Goal: Navigation & Orientation: Find specific page/section

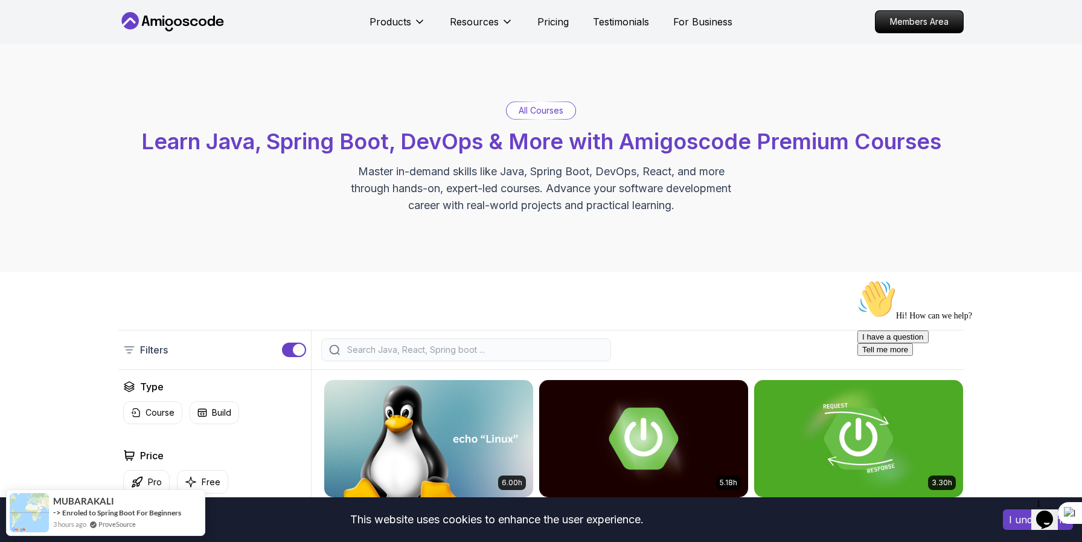
click at [174, 10] on nav "Products Resources Pricing Testimonials For Business Members Area" at bounding box center [540, 21] width 845 height 43
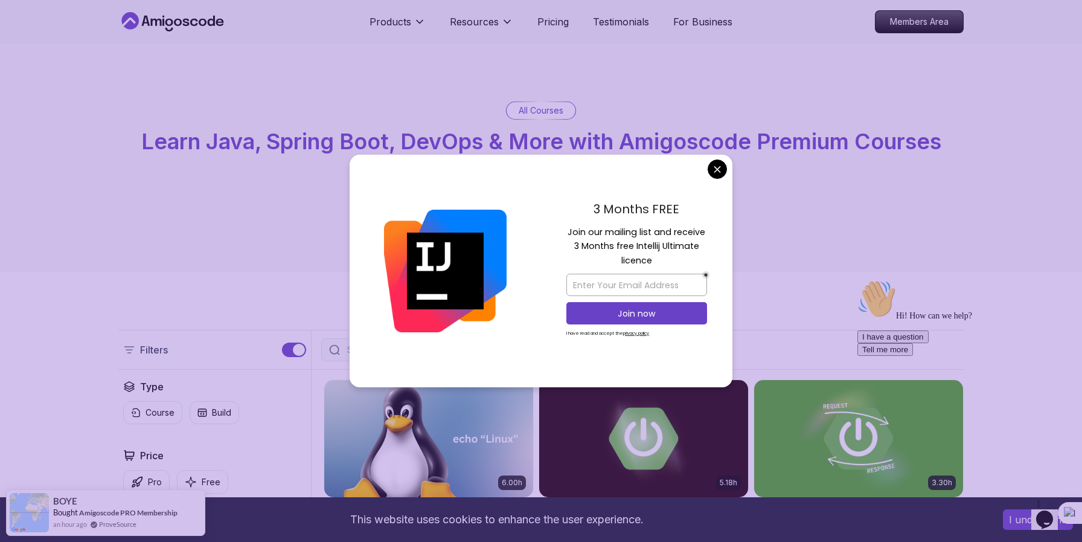
click at [193, 21] on icon at bounding box center [172, 21] width 109 height 19
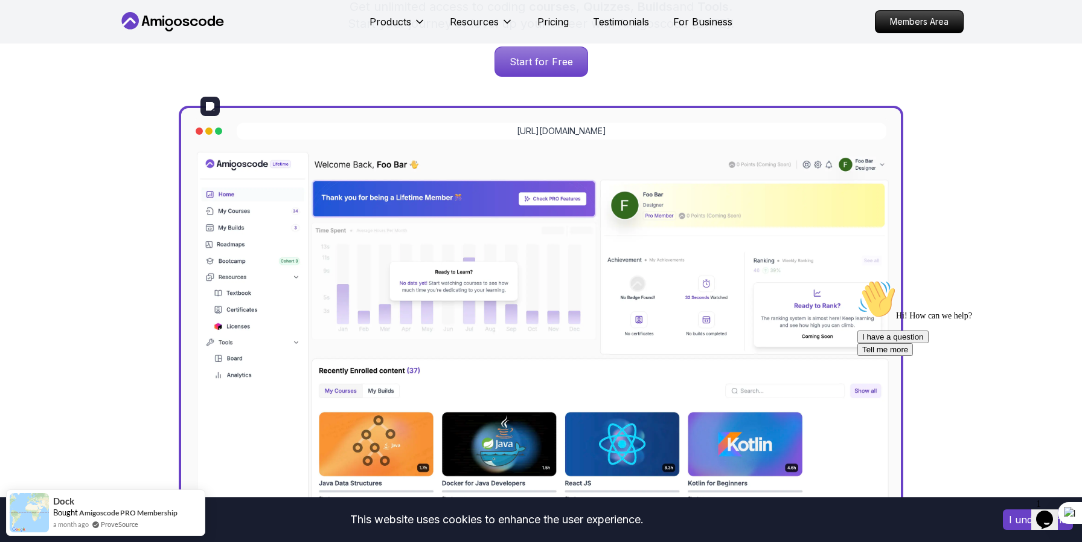
scroll to position [229, 0]
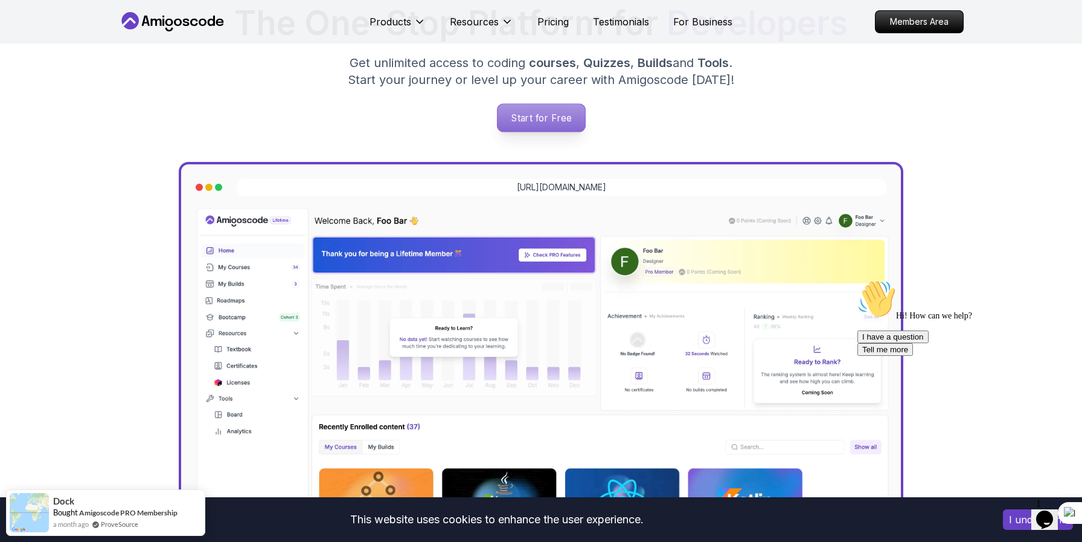
click at [534, 112] on p "Start for Free" at bounding box center [541, 118] width 88 height 28
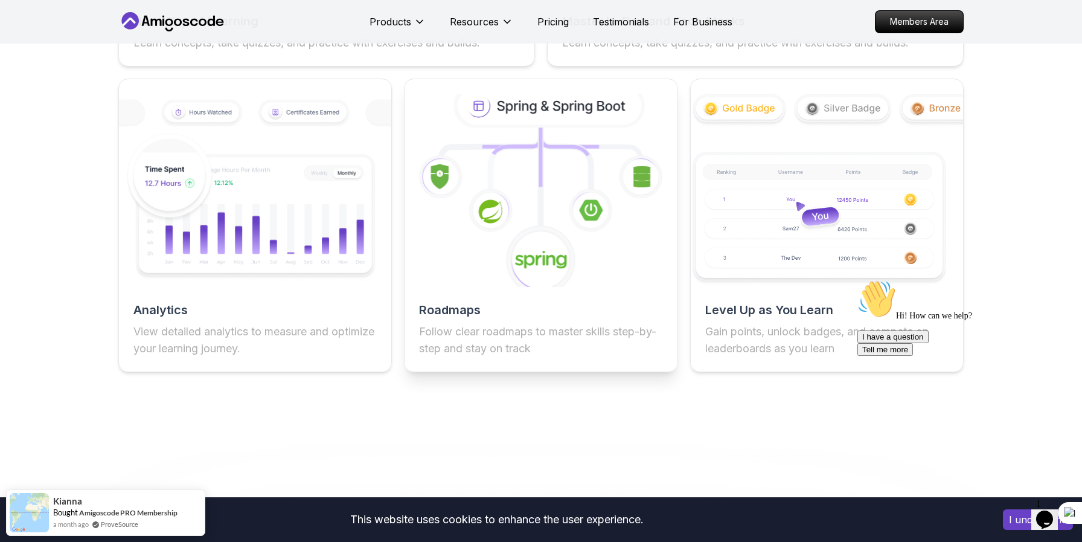
scroll to position [2161, 0]
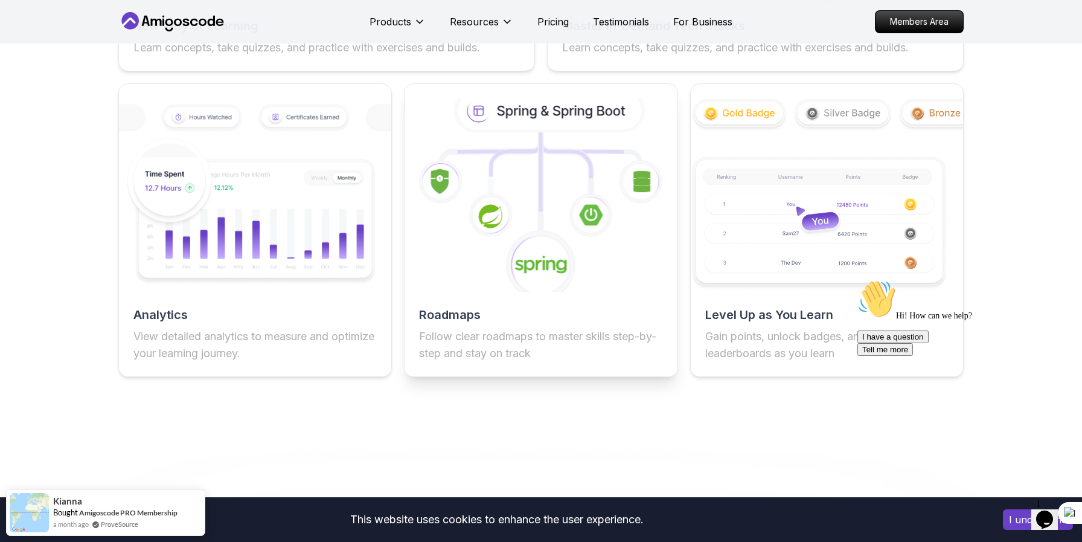
click at [563, 121] on icon at bounding box center [550, 110] width 185 height 39
click at [541, 175] on g at bounding box center [566, 181] width 50 height 98
click at [494, 316] on h2 "Roadmaps" at bounding box center [540, 314] width 243 height 17
click at [501, 332] on p "Follow clear roadmaps to master skills step-by-step and stay on track" at bounding box center [540, 345] width 243 height 34
click at [566, 195] on icon at bounding box center [540, 195] width 299 height 212
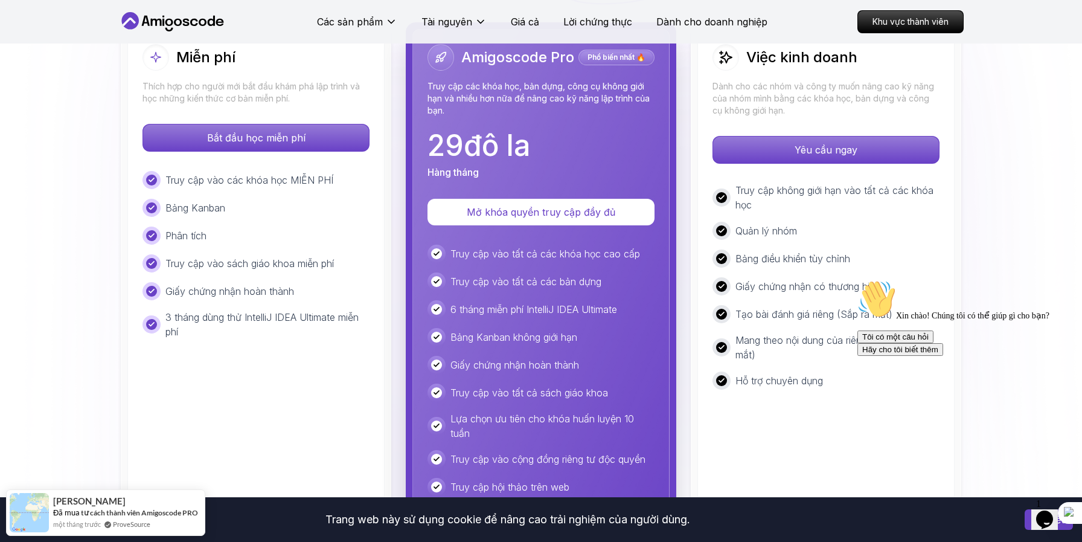
scroll to position [2804, 0]
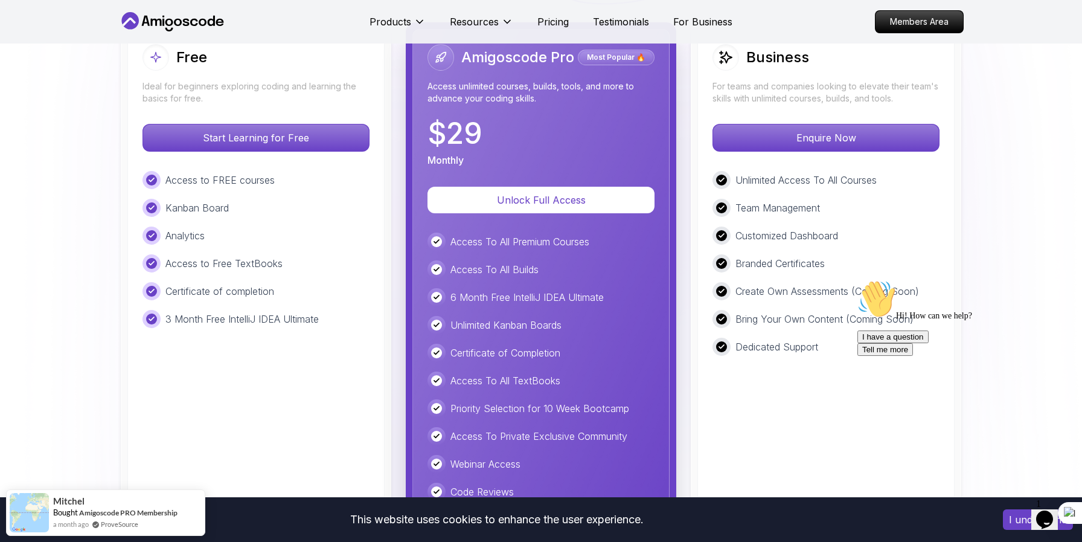
click at [702, 116] on div "Business For teams and companies looking to elevate their team's skills with un…" at bounding box center [825, 314] width 257 height 570
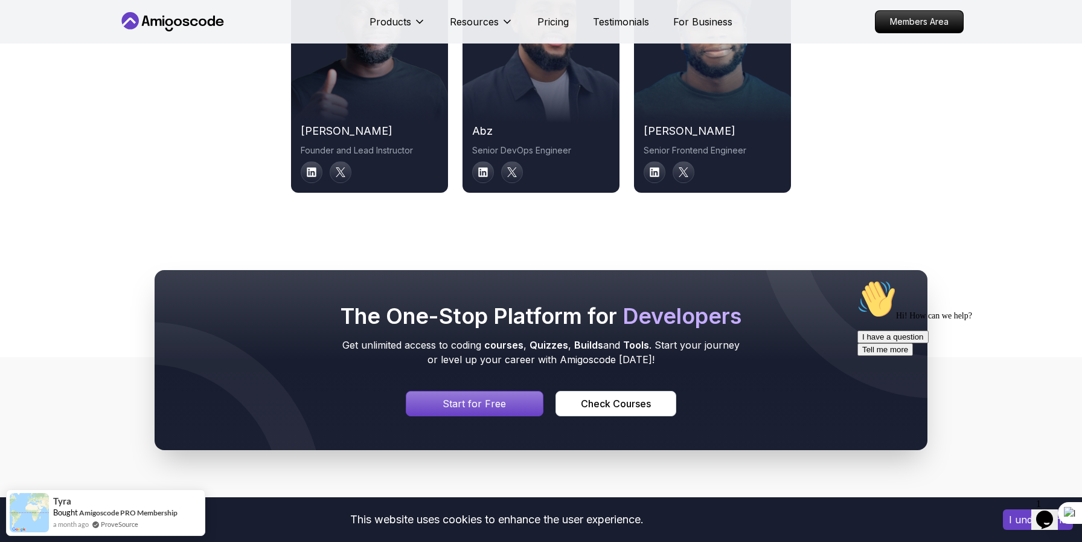
scroll to position [6536, 0]
